Goal: Transaction & Acquisition: Purchase product/service

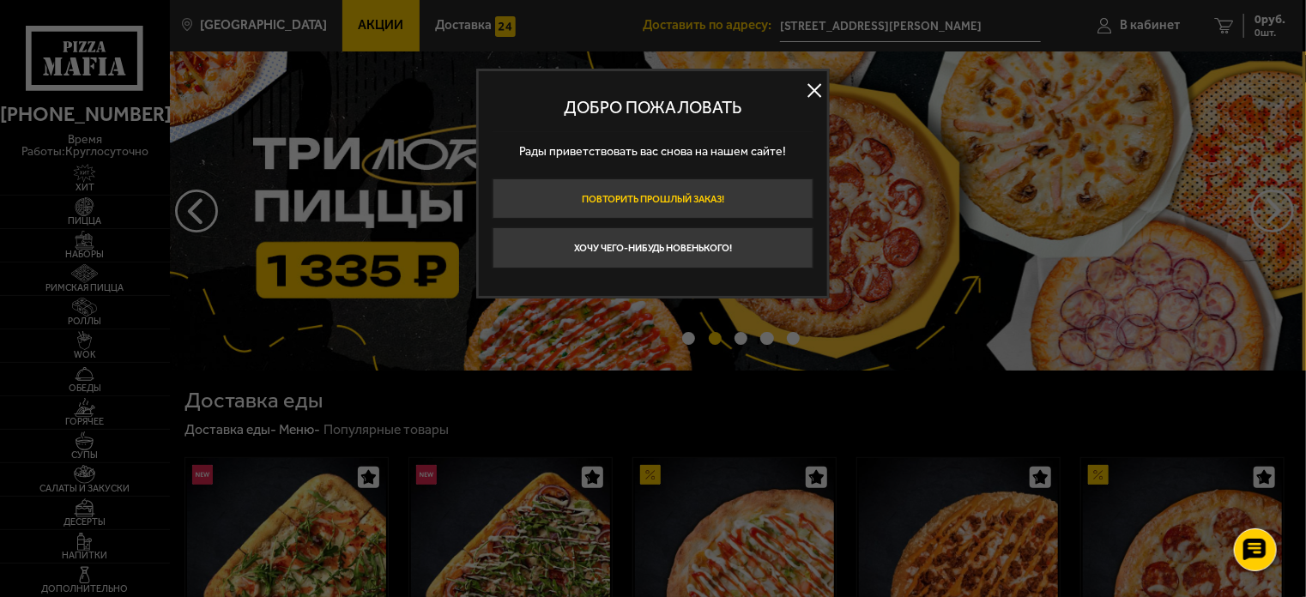
click at [734, 191] on button "Повторить прошлый заказ!" at bounding box center [654, 199] width 322 height 41
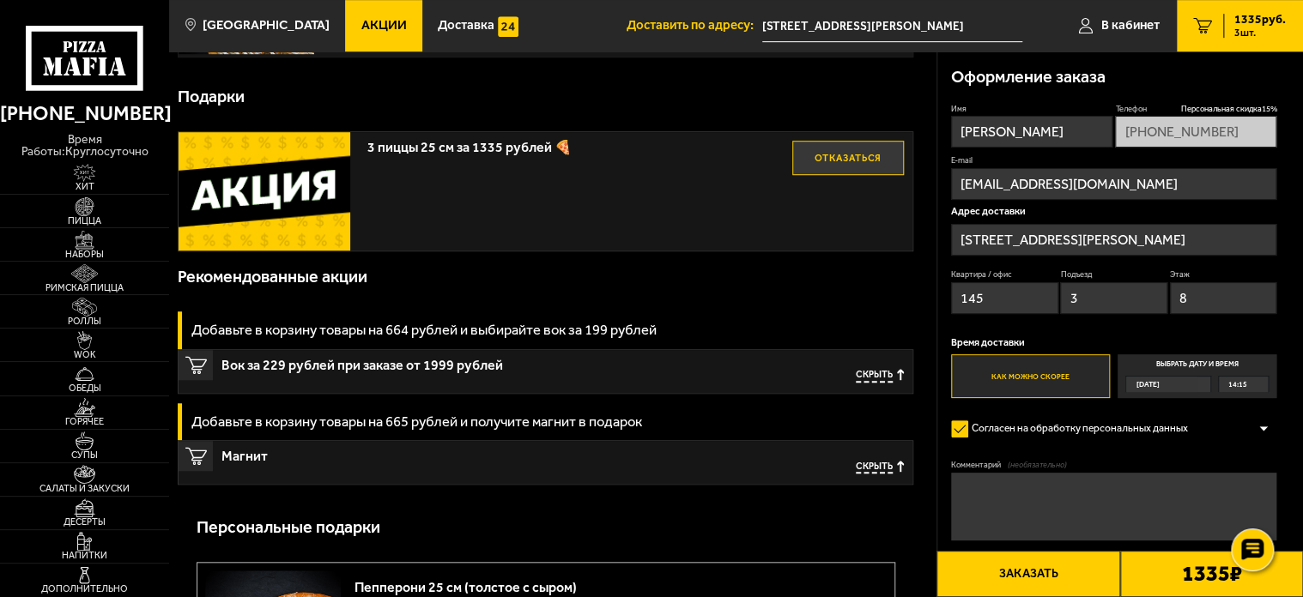
scroll to position [601, 0]
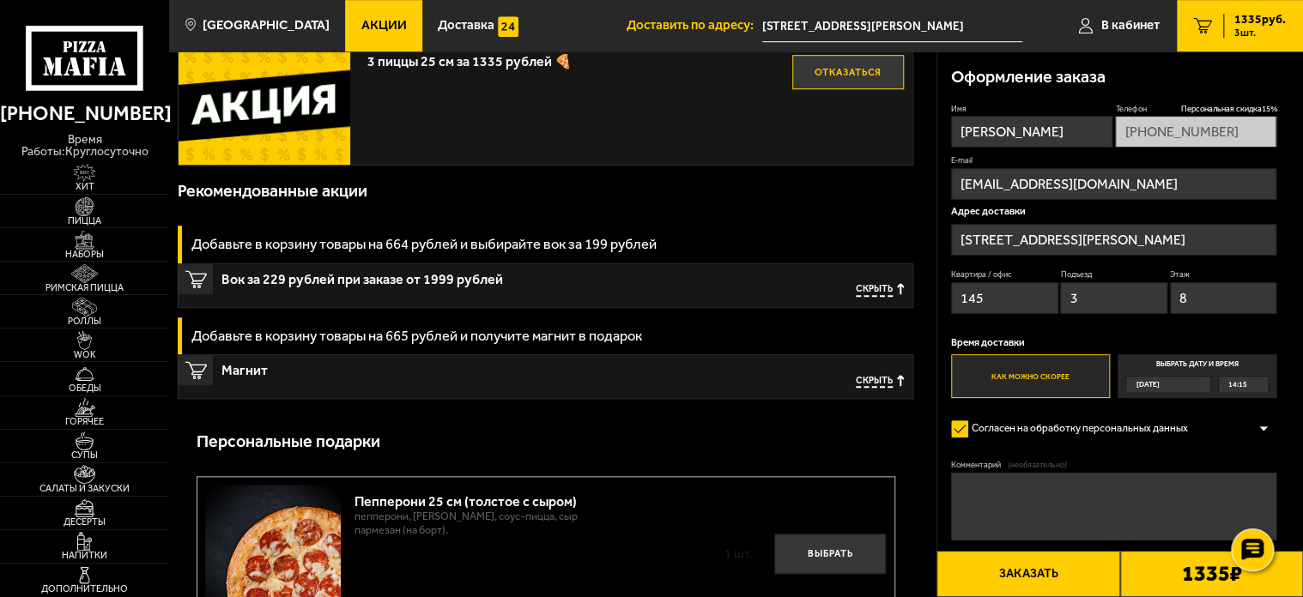
click at [886, 378] on span "Скрыть" at bounding box center [874, 381] width 37 height 13
click at [886, 378] on span "Подробнее" at bounding box center [864, 381] width 57 height 13
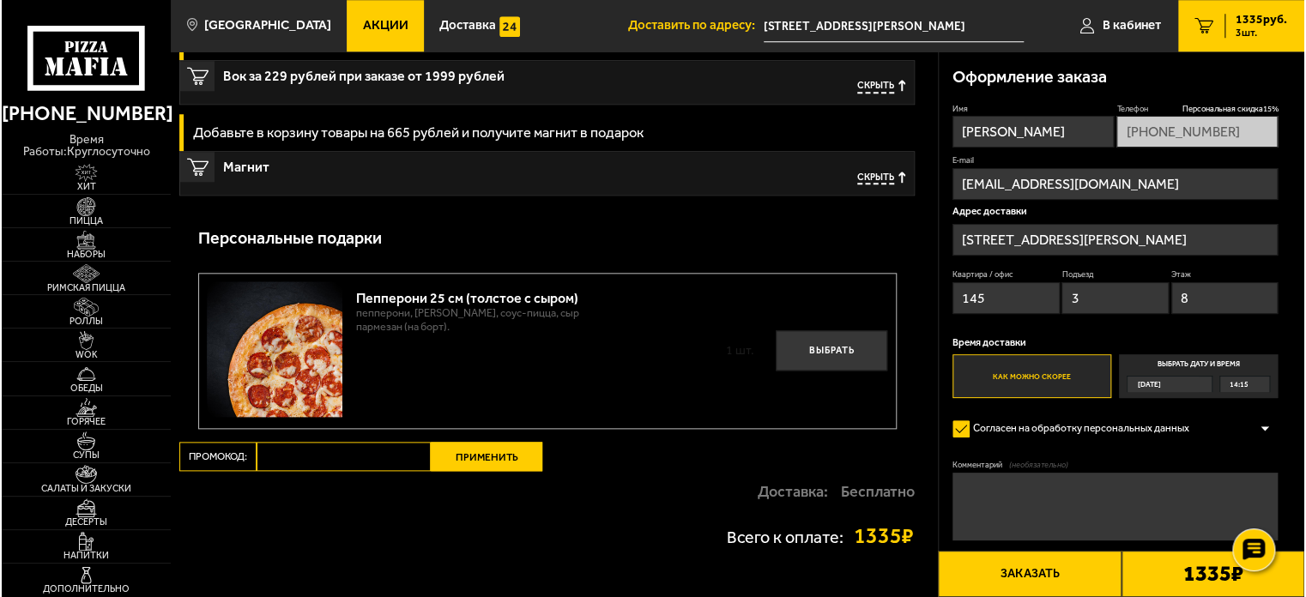
scroll to position [858, 0]
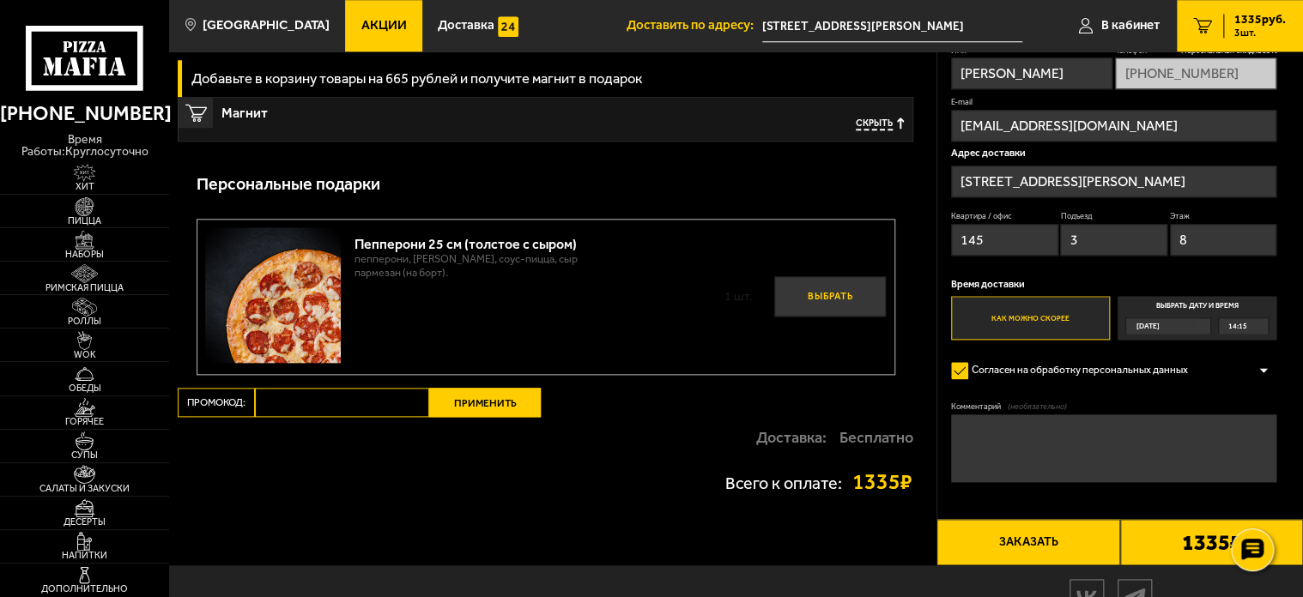
click at [823, 294] on button "Выбрать" at bounding box center [830, 296] width 112 height 40
click at [1032, 533] on button "Заказать" at bounding box center [1027, 542] width 183 height 46
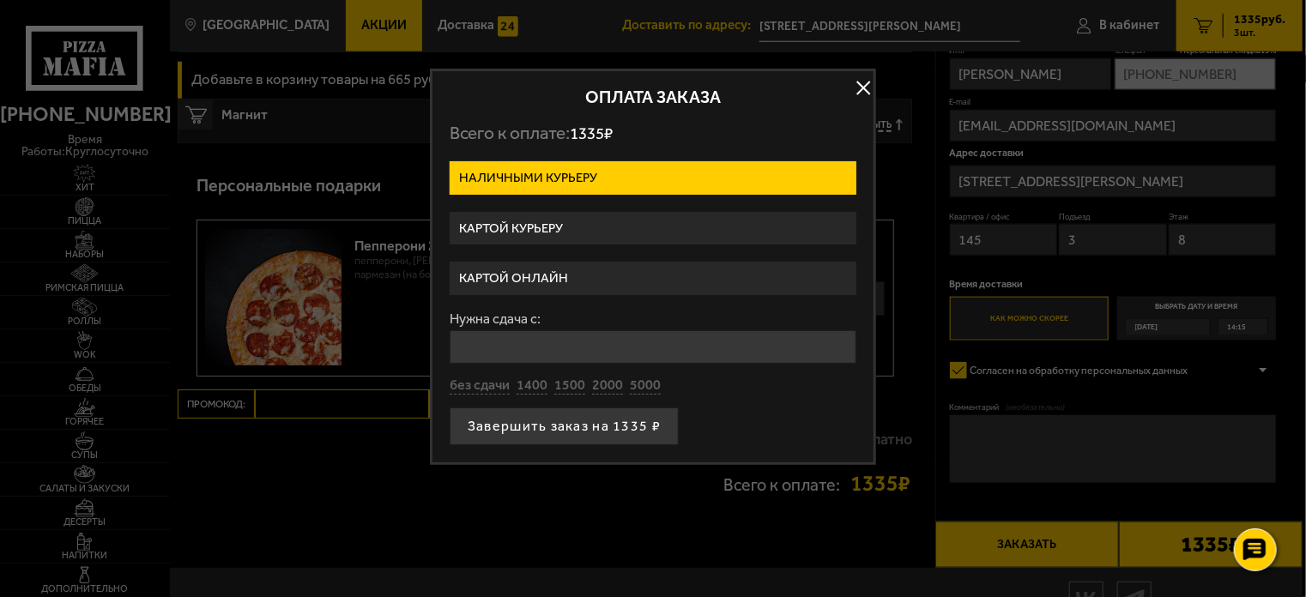
click at [578, 274] on label "Картой онлайн" at bounding box center [653, 278] width 407 height 33
click at [0, 0] on input "Картой онлайн" at bounding box center [0, 0] width 0 height 0
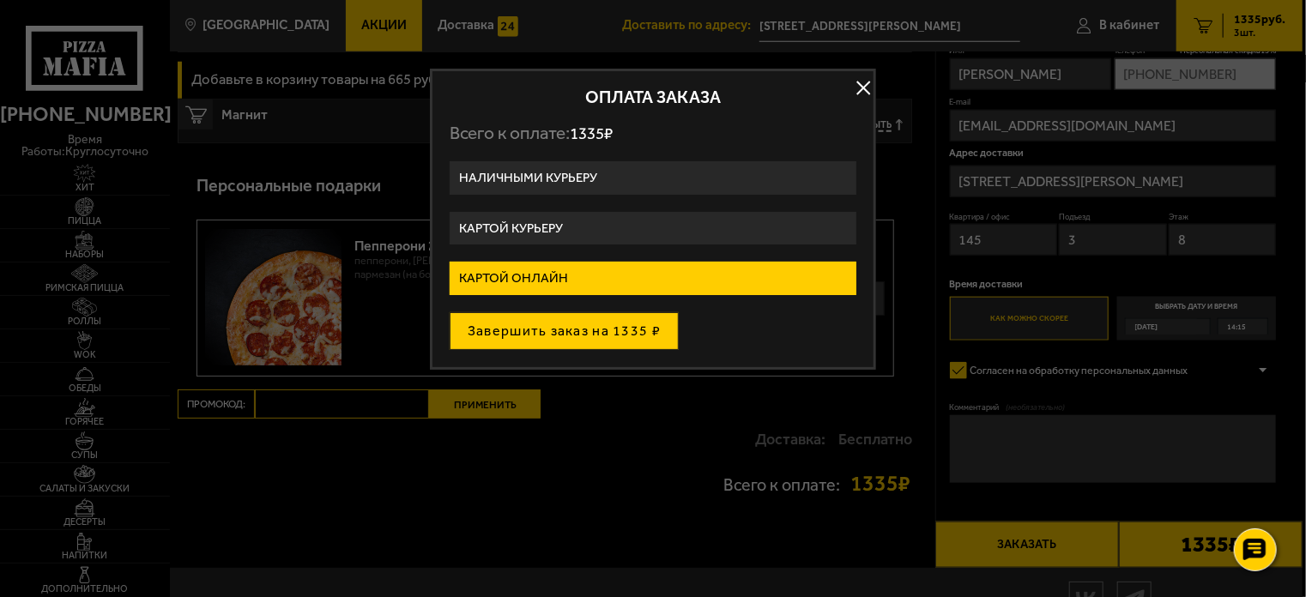
click at [603, 329] on button "Завершить заказ на 1335 ₽" at bounding box center [564, 331] width 229 height 38
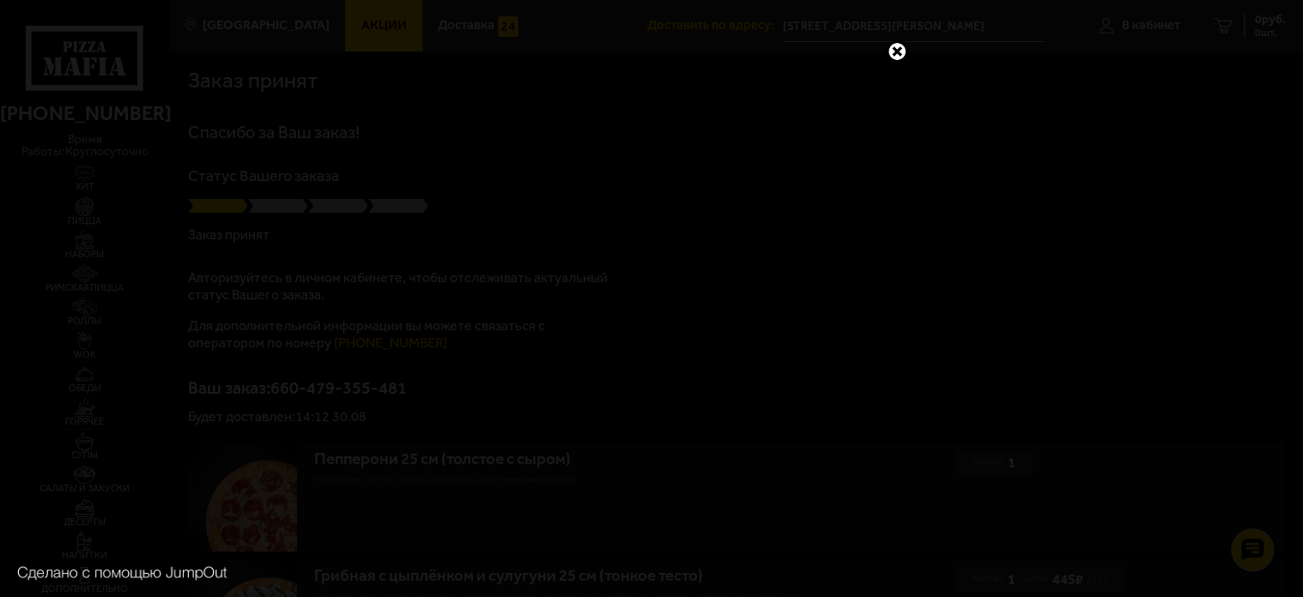
click at [901, 46] on link at bounding box center [897, 51] width 22 height 22
